Goal: Task Accomplishment & Management: Complete application form

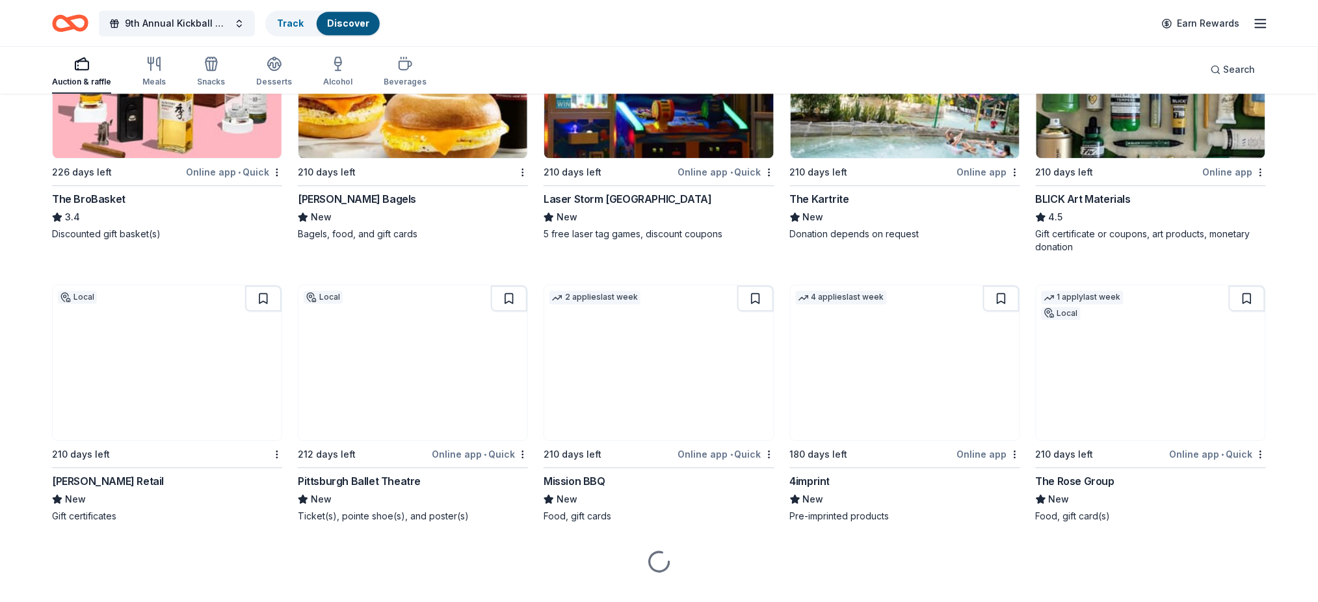
scroll to position [3031, 0]
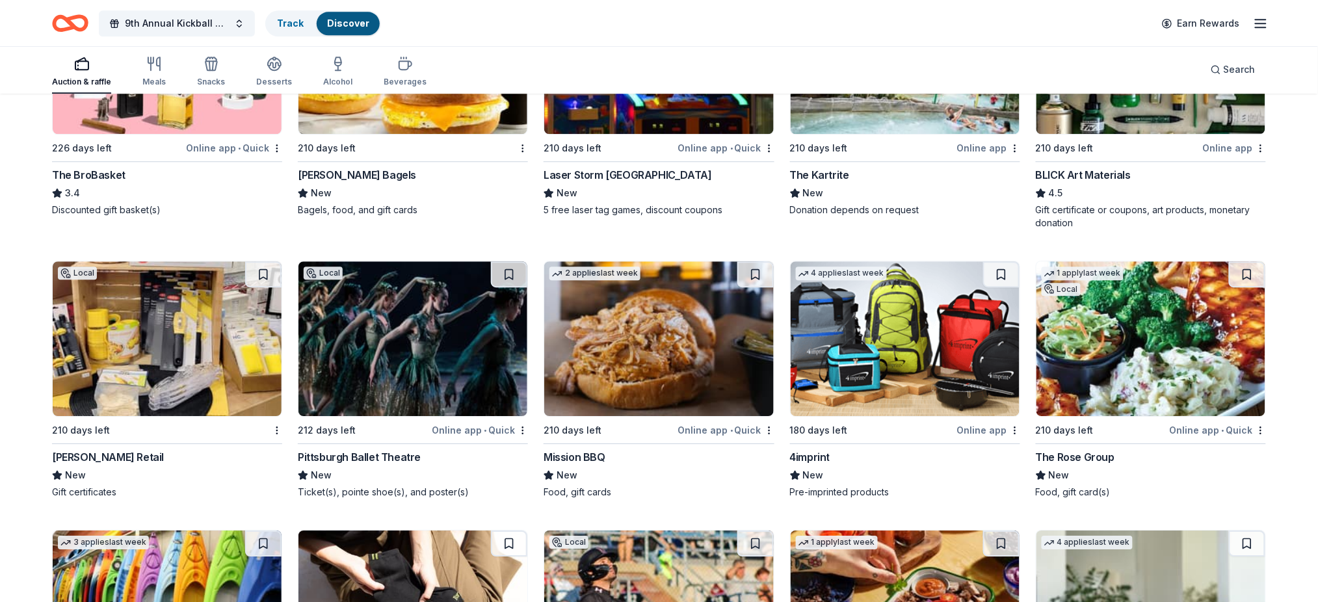
click at [325, 103] on img at bounding box center [412, 56] width 229 height 155
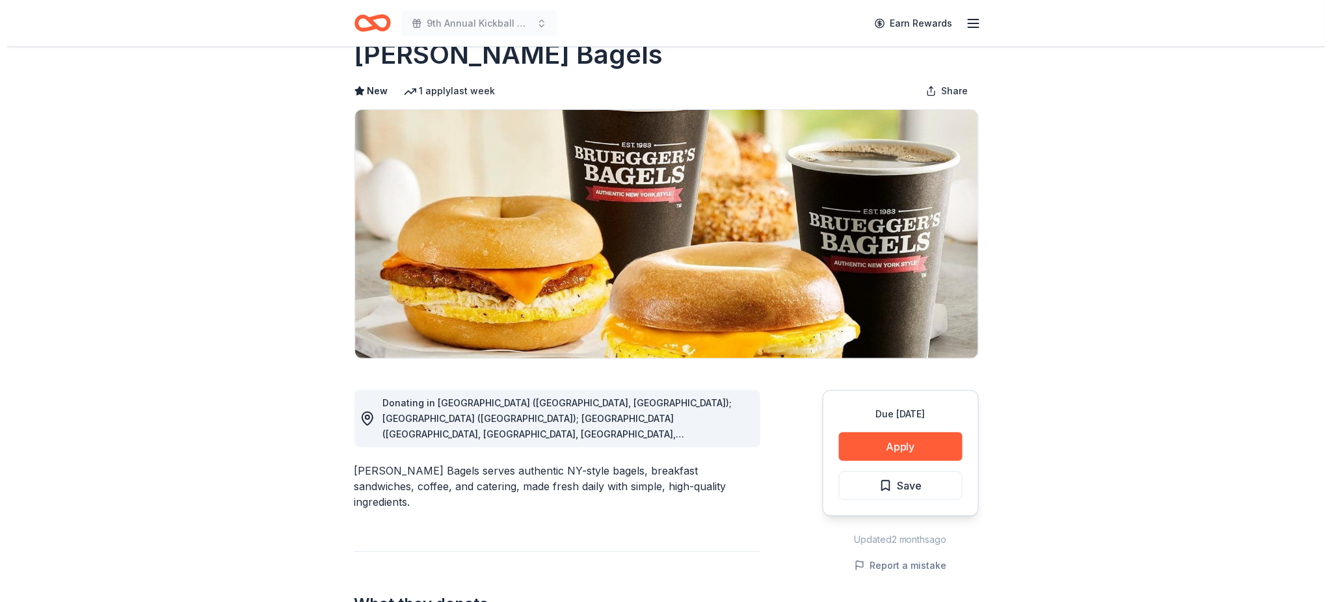
scroll to position [38, 0]
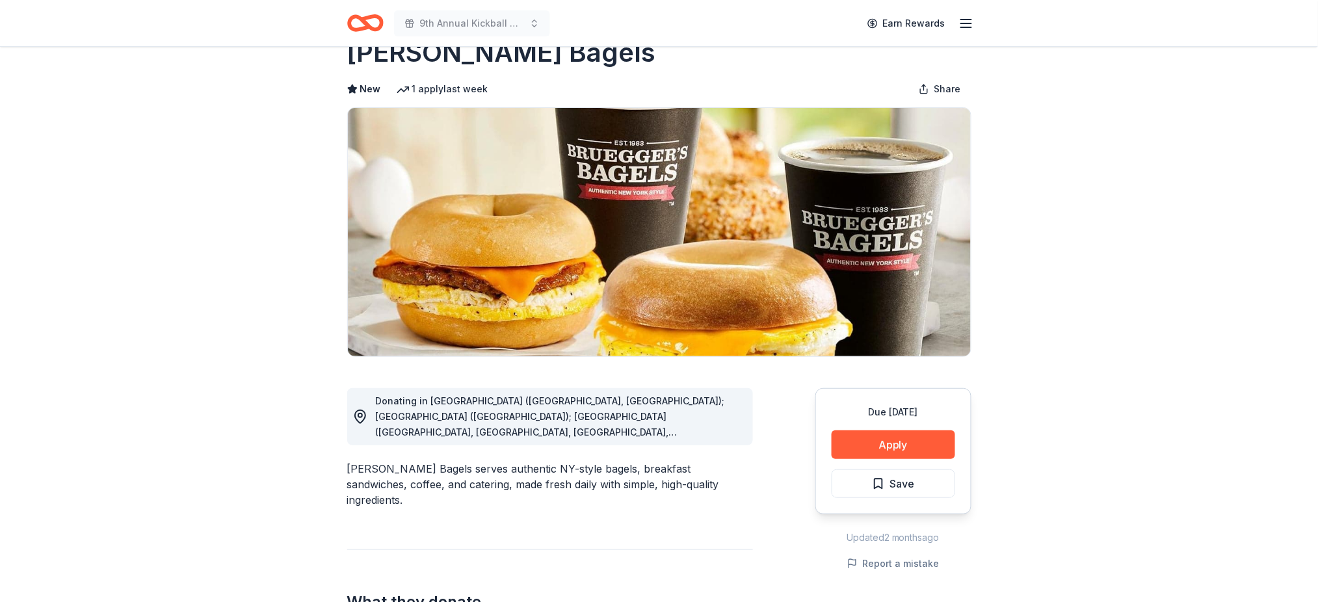
click at [901, 448] on button "Apply" at bounding box center [894, 444] width 124 height 29
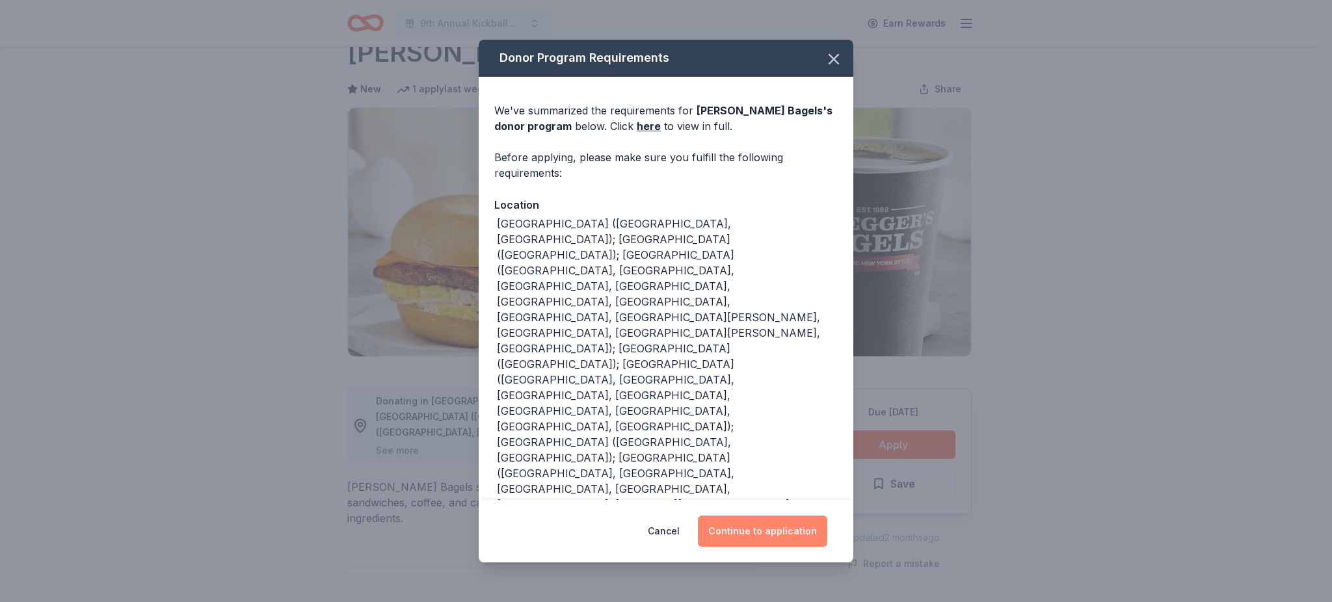
click at [746, 535] on button "Continue to application" at bounding box center [762, 531] width 129 height 31
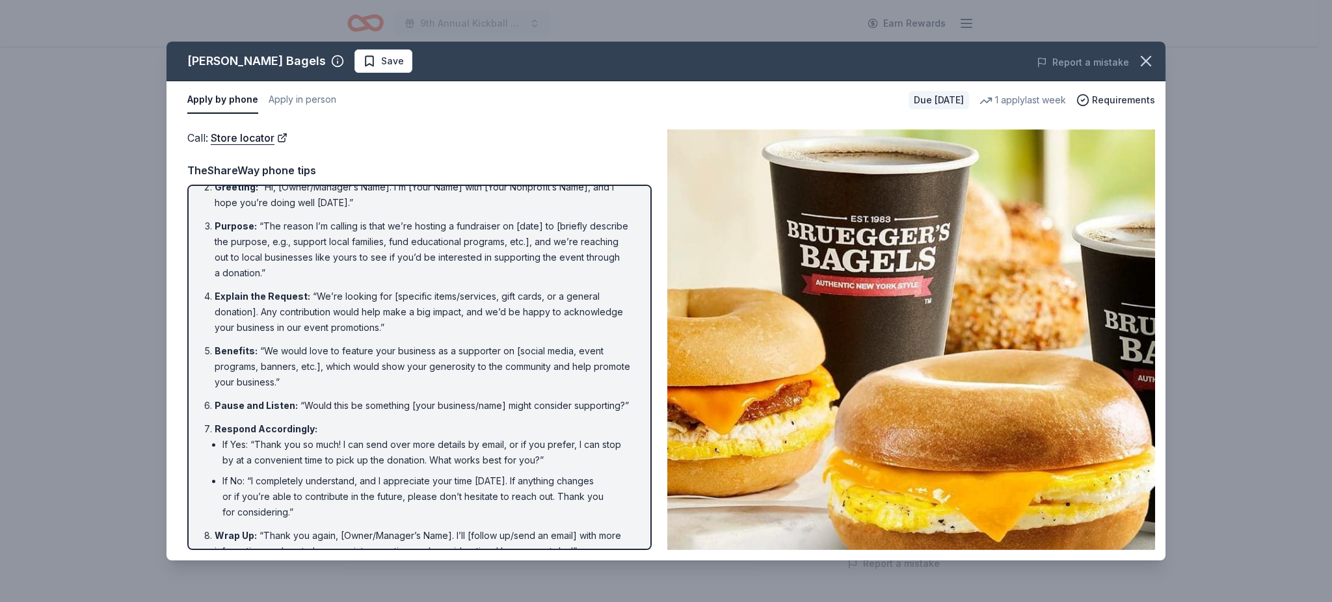
scroll to position [89, 0]
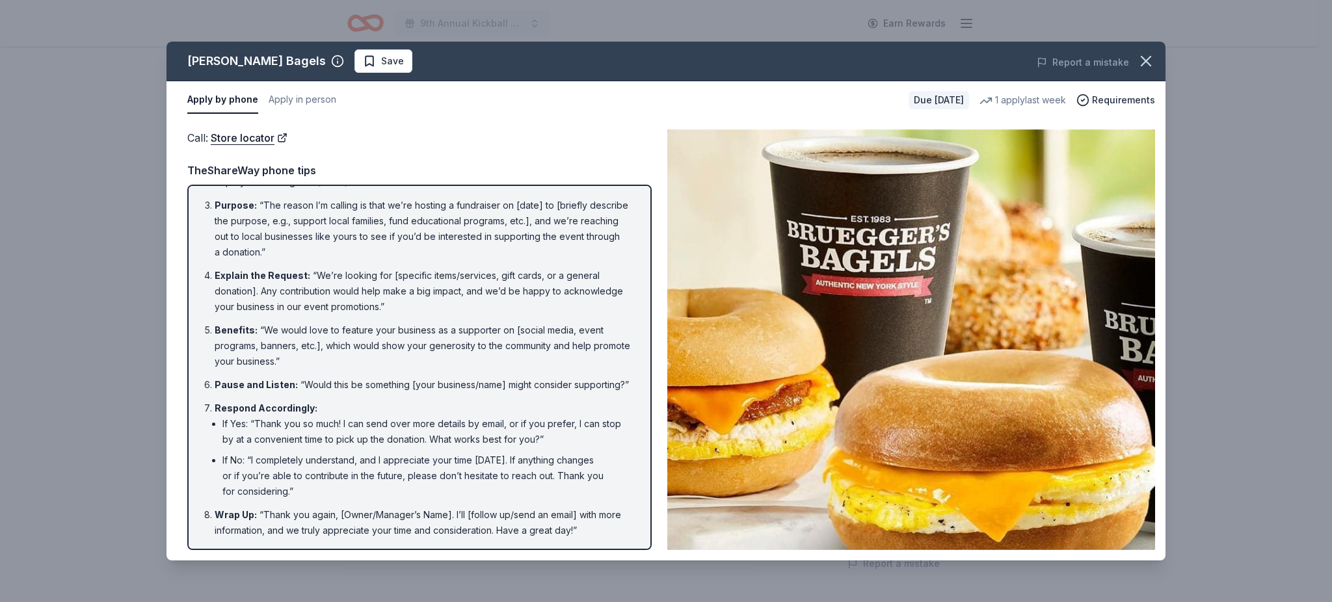
click at [940, 269] on img at bounding box center [911, 339] width 488 height 421
